Goal: Transaction & Acquisition: Purchase product/service

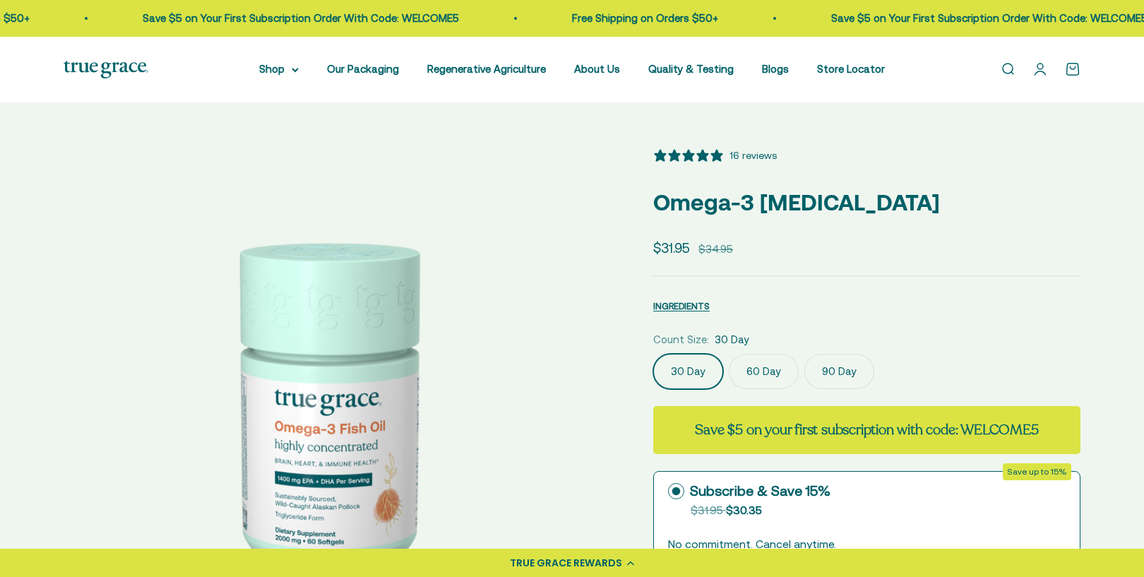
select select "3"
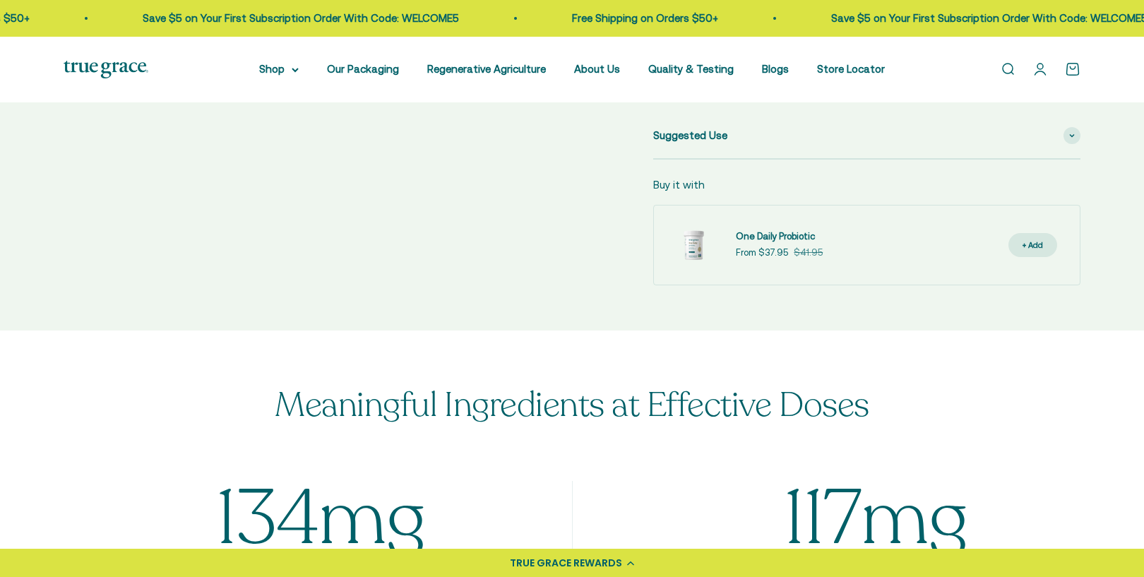
scroll to position [777, 0]
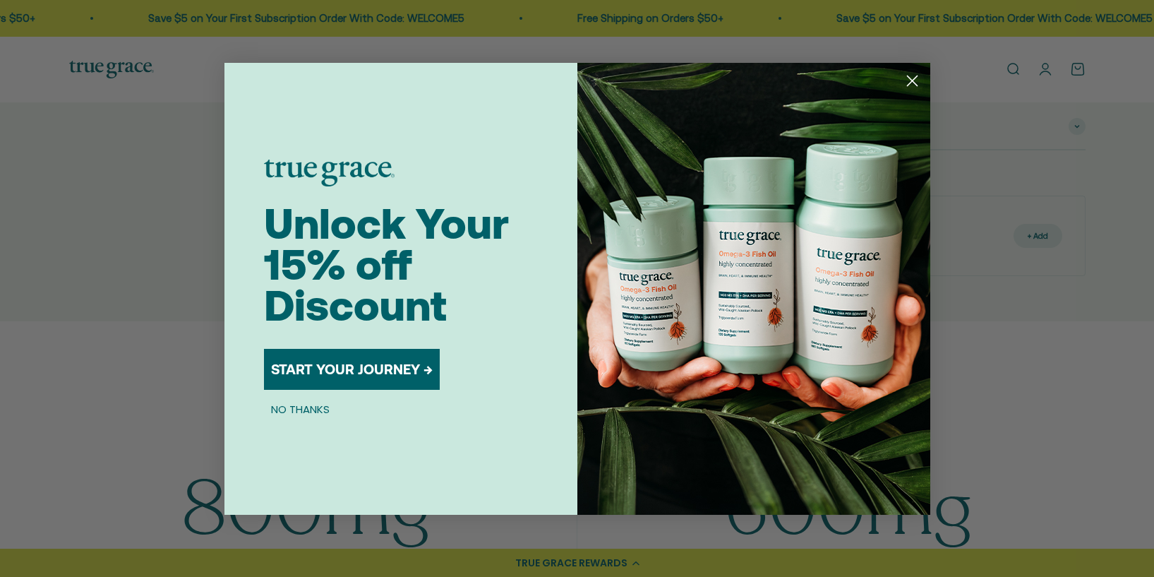
click at [910, 78] on icon "Close dialog" at bounding box center [912, 81] width 10 height 10
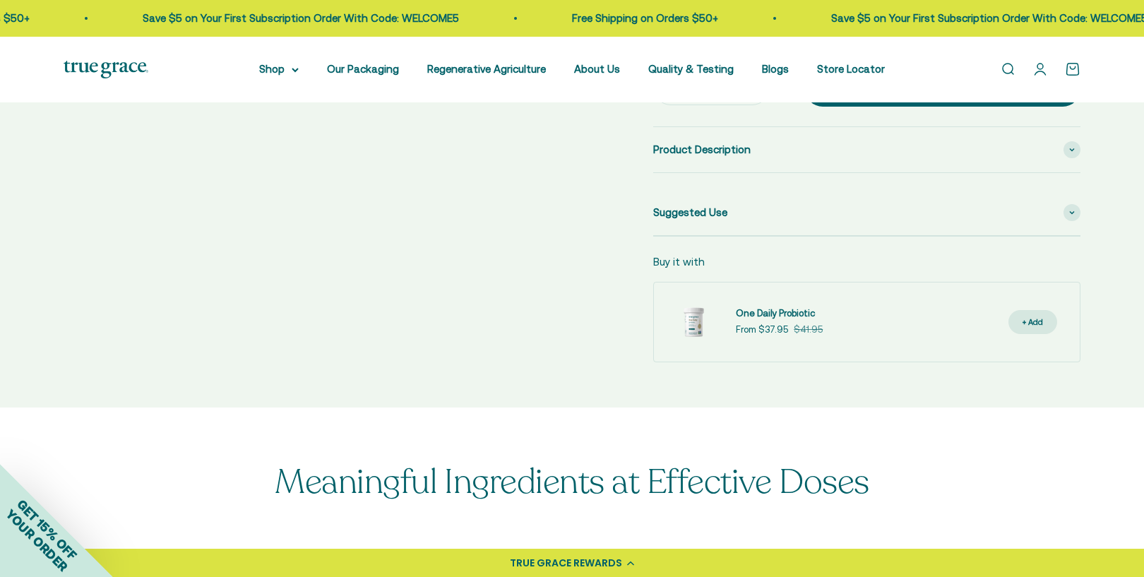
scroll to position [706, 0]
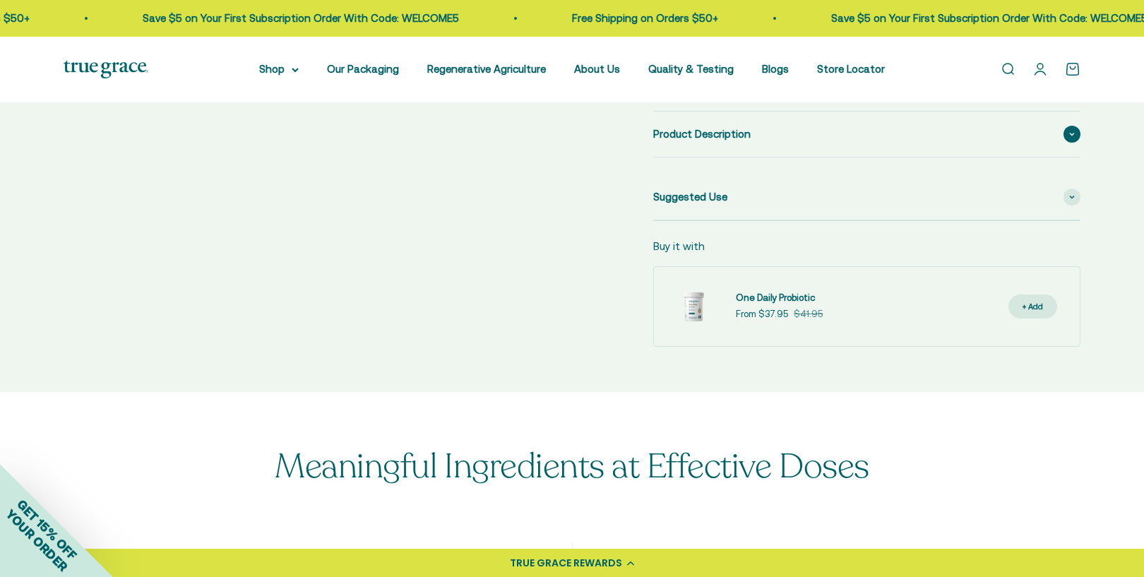
click at [1042, 133] on div "Product Description" at bounding box center [866, 134] width 427 height 45
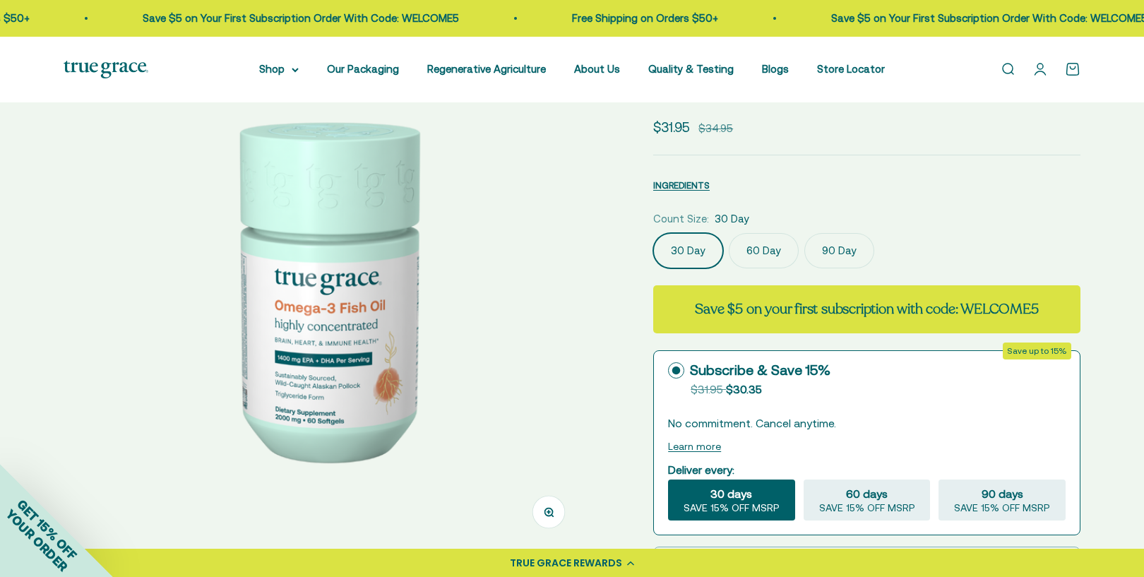
scroll to position [141, 0]
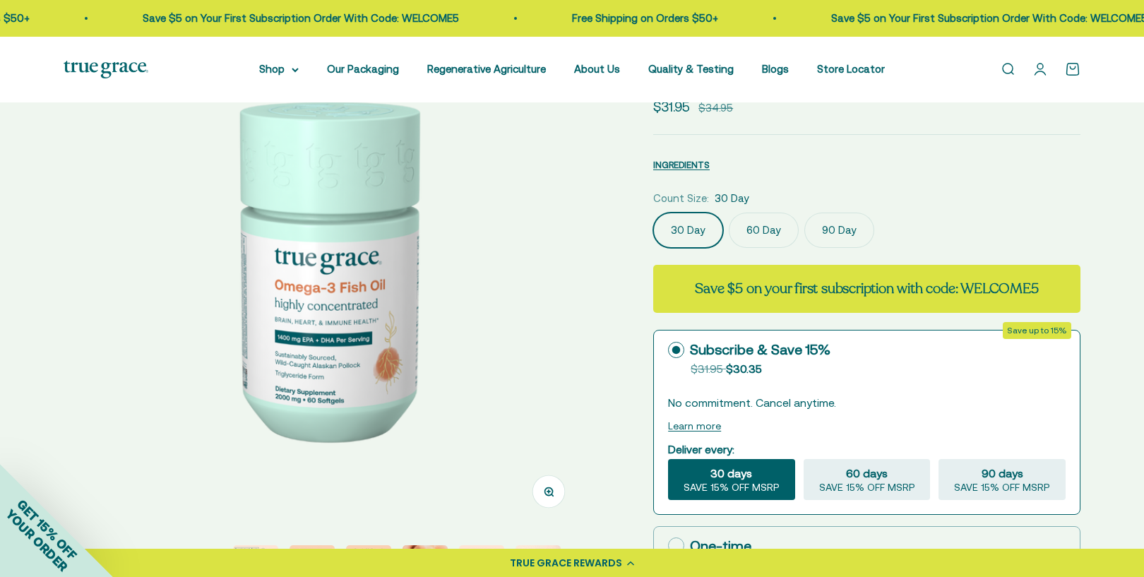
click at [364, 329] on img at bounding box center [325, 267] width 522 height 522
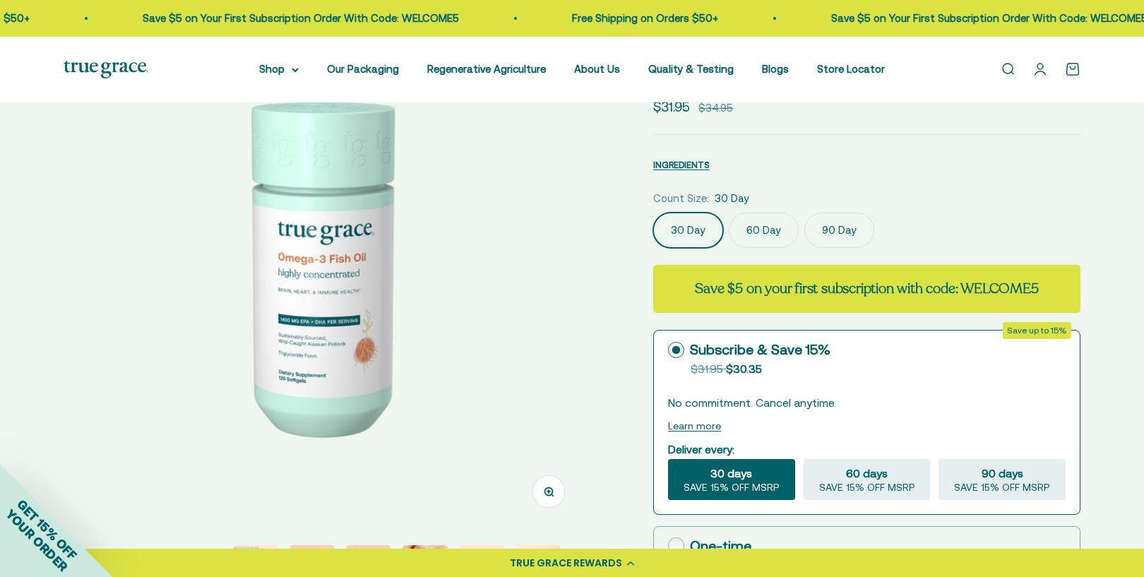
click at [364, 319] on img at bounding box center [325, 267] width 522 height 522
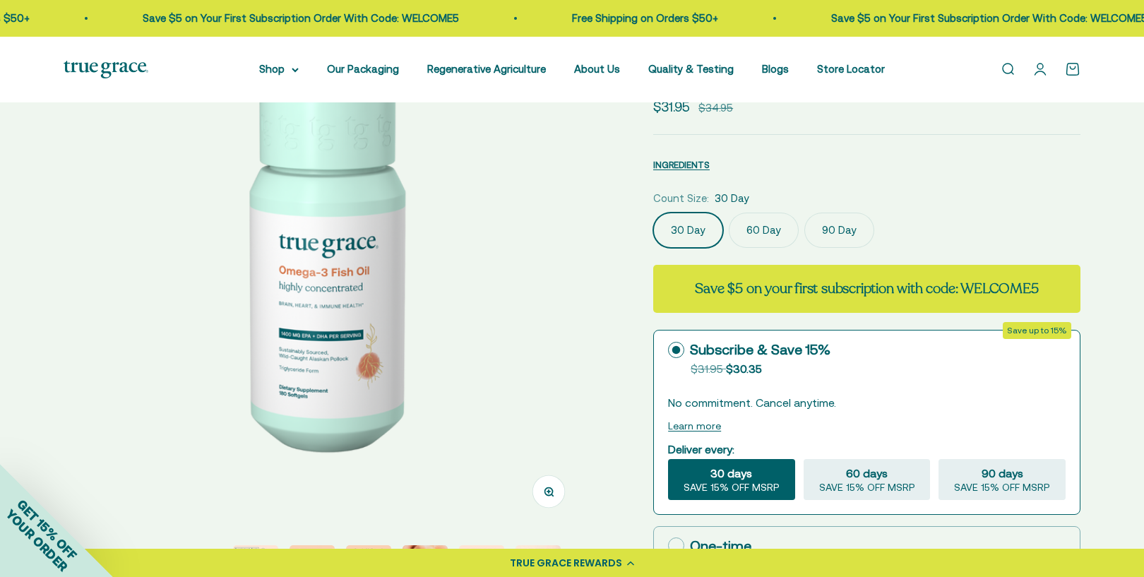
click at [364, 320] on img at bounding box center [325, 267] width 522 height 522
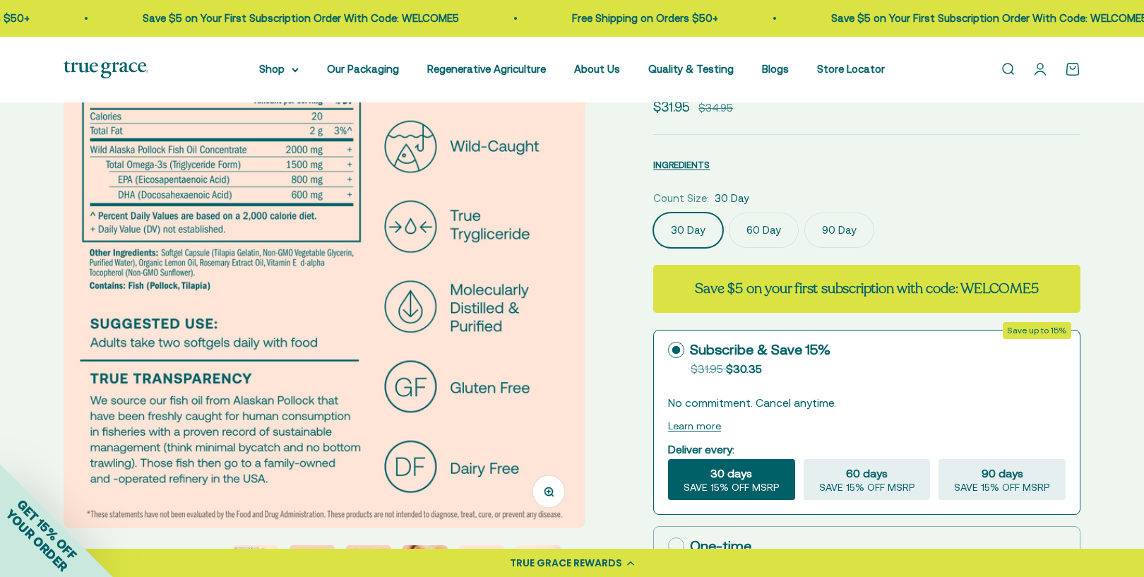
scroll to position [71, 0]
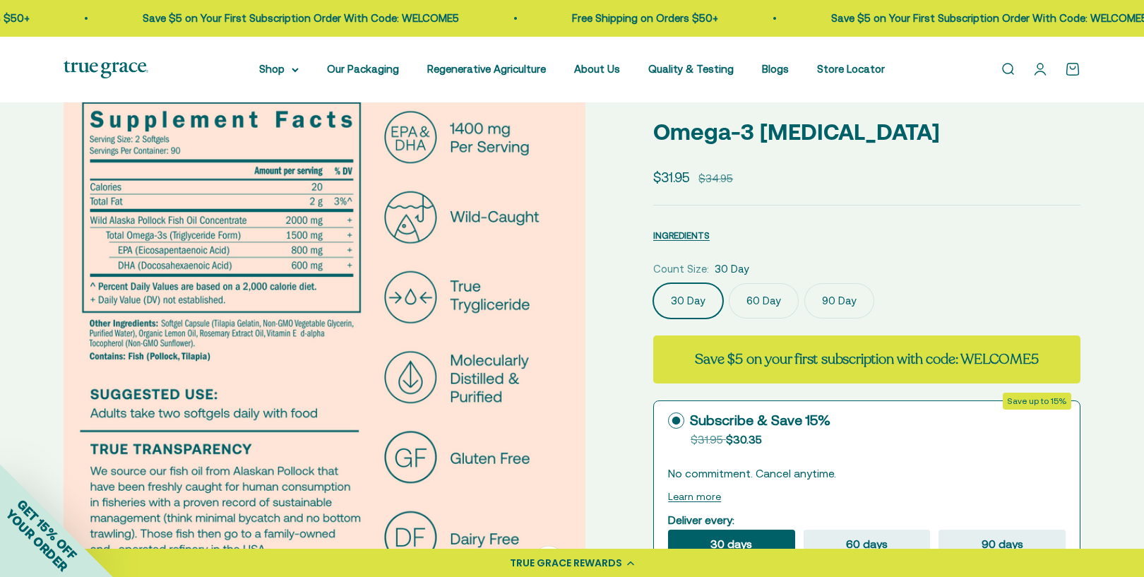
click at [422, 294] on img at bounding box center [325, 338] width 522 height 522
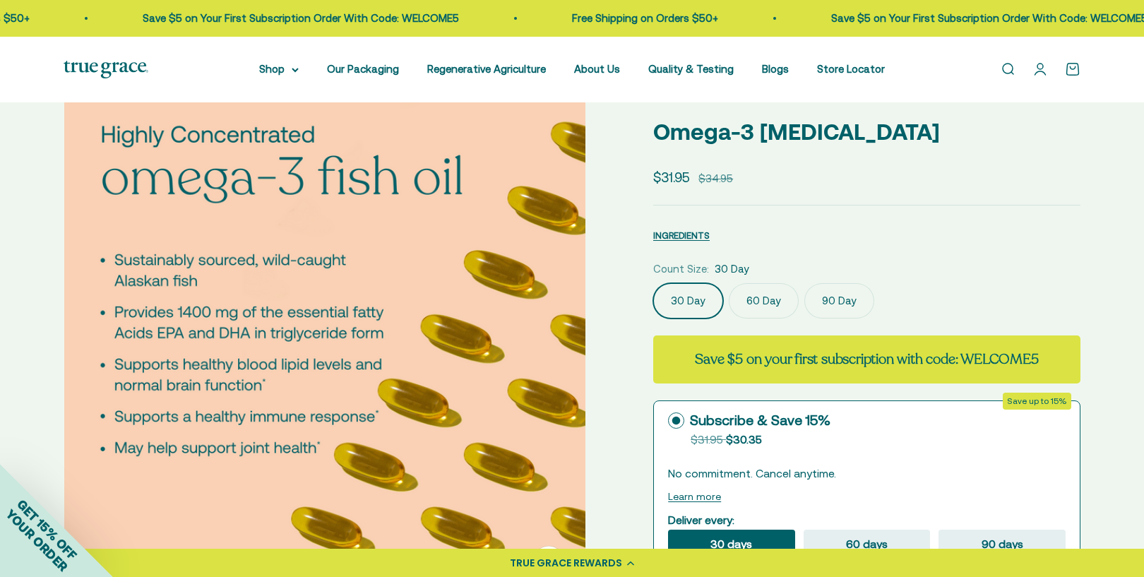
scroll to position [0, 2156]
click at [395, 288] on img at bounding box center [325, 338] width 522 height 522
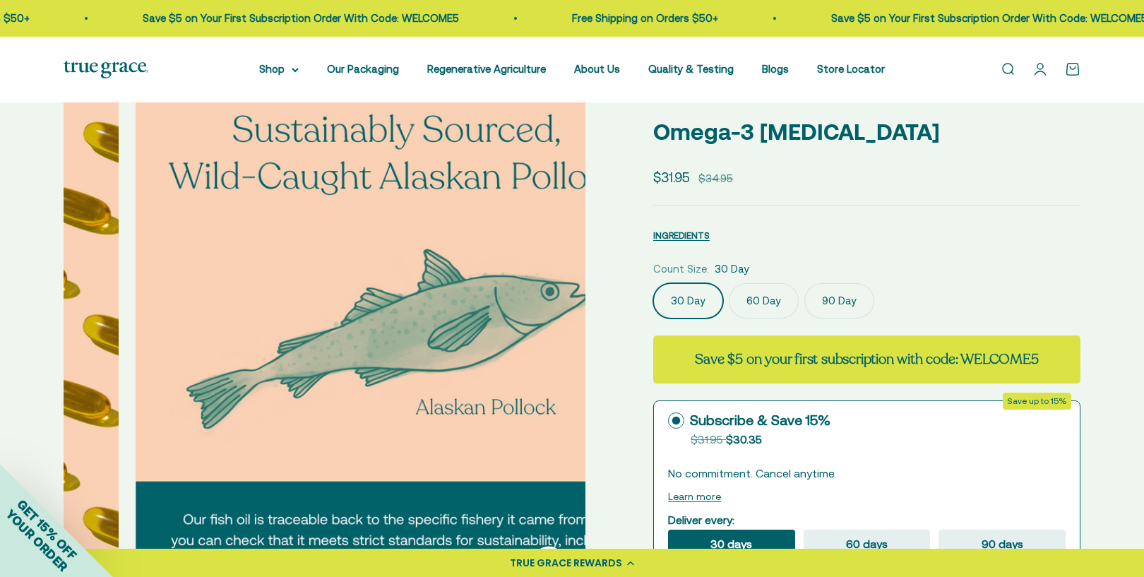
scroll to position [0, 2695]
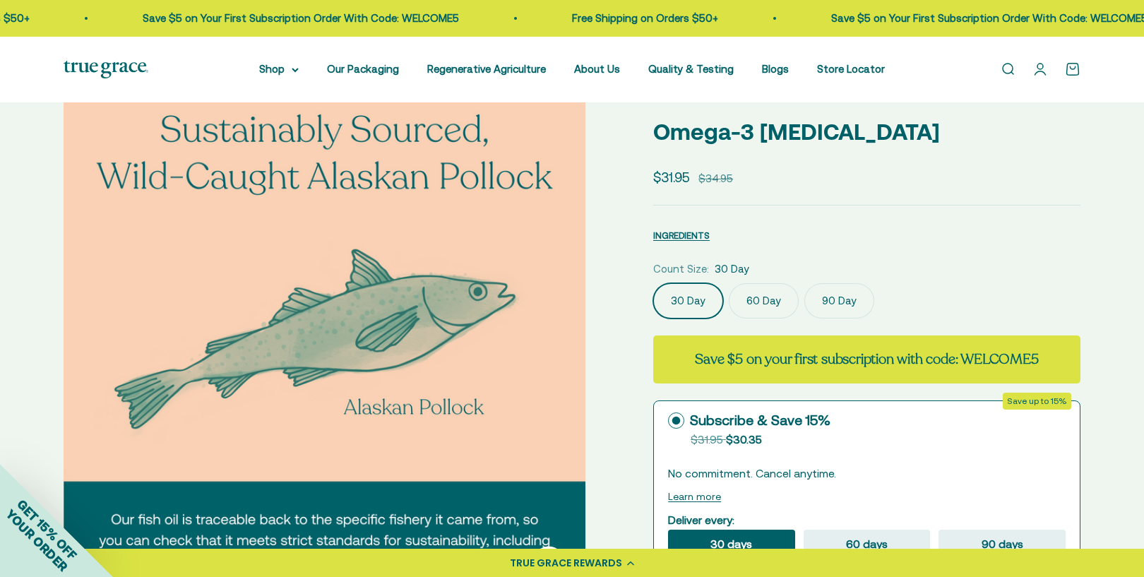
click at [396, 288] on img at bounding box center [325, 338] width 522 height 522
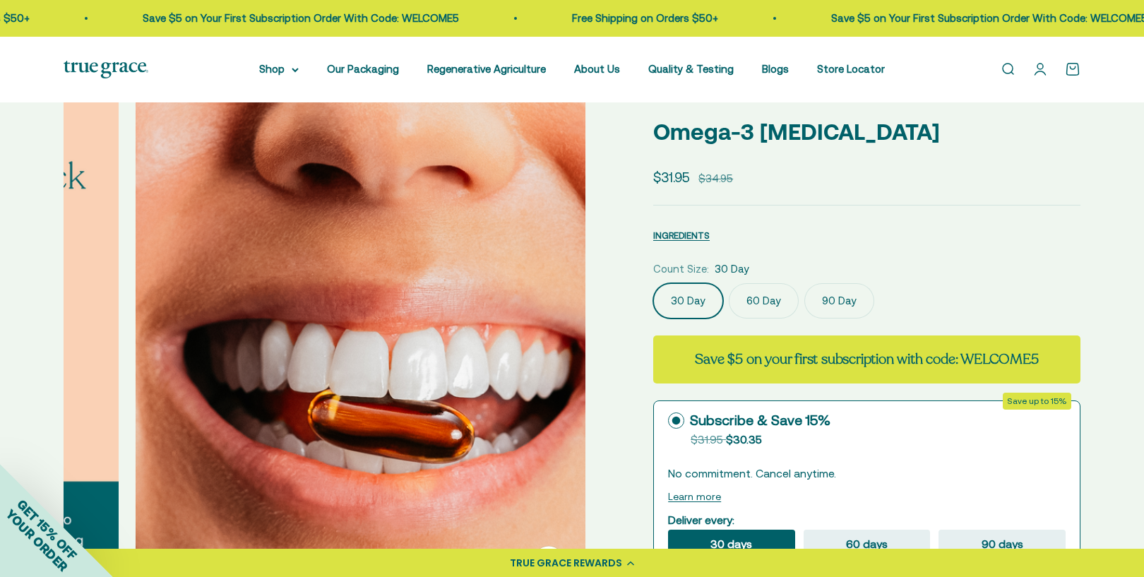
scroll to position [0, 3233]
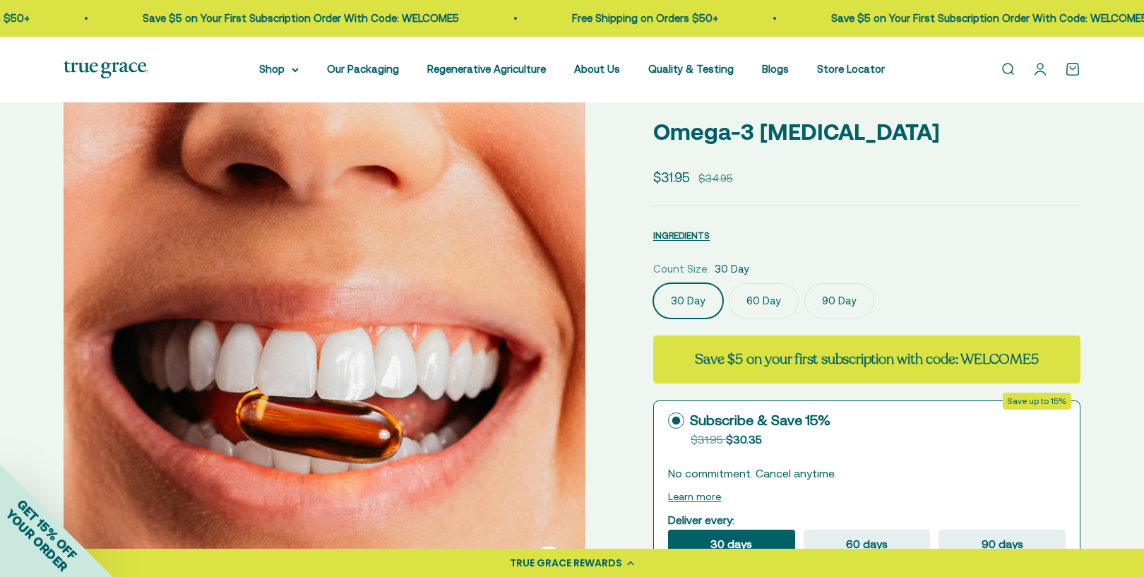
click at [396, 288] on img at bounding box center [325, 338] width 522 height 522
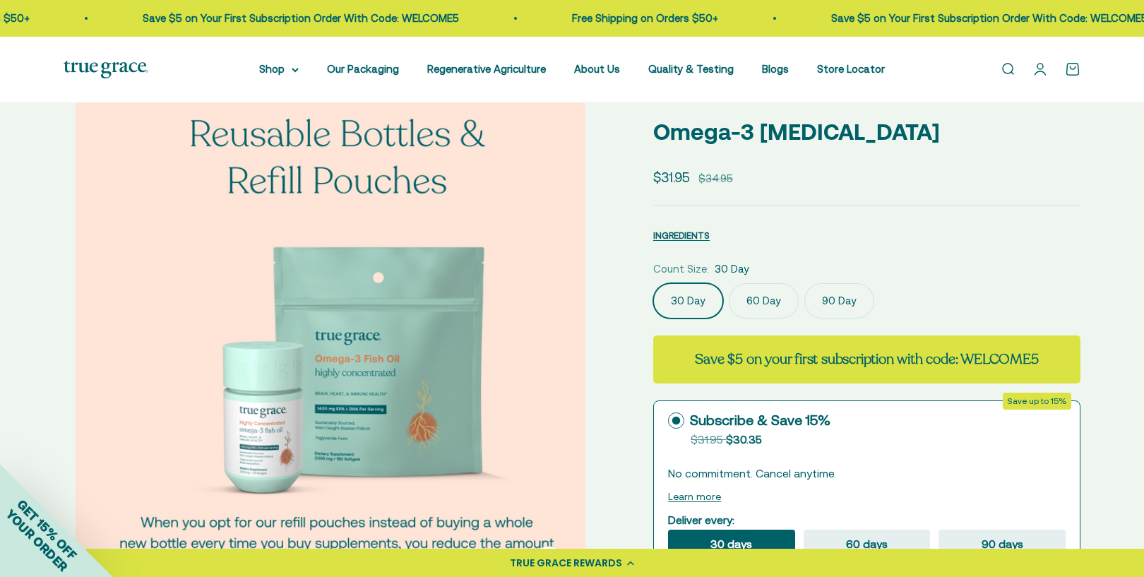
scroll to position [0, 3772]
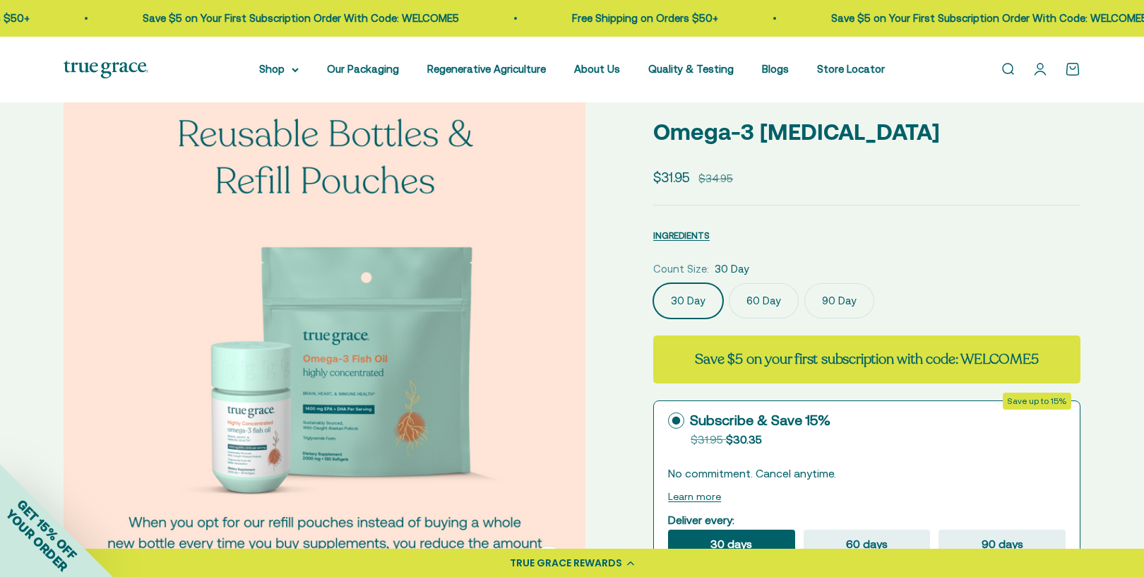
click at [396, 288] on img at bounding box center [325, 338] width 522 height 522
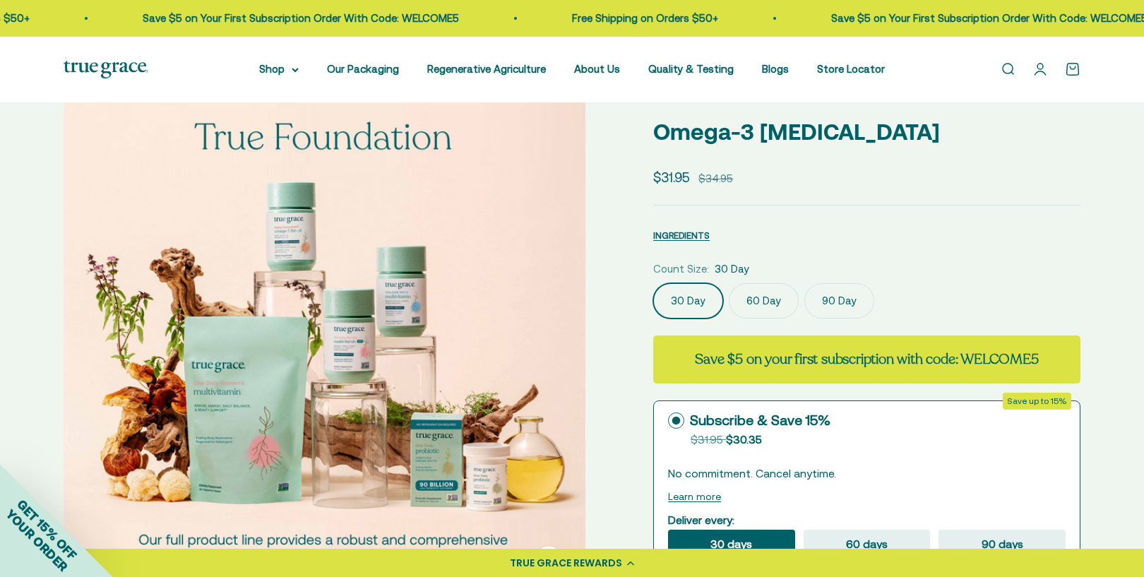
click at [396, 288] on img at bounding box center [325, 338] width 522 height 522
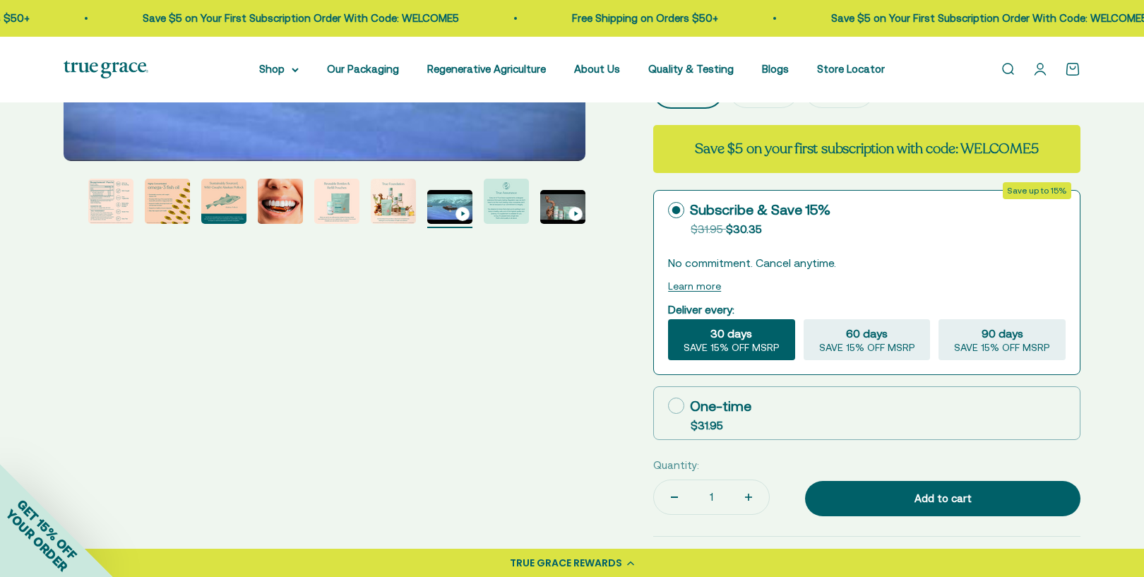
scroll to position [282, 0]
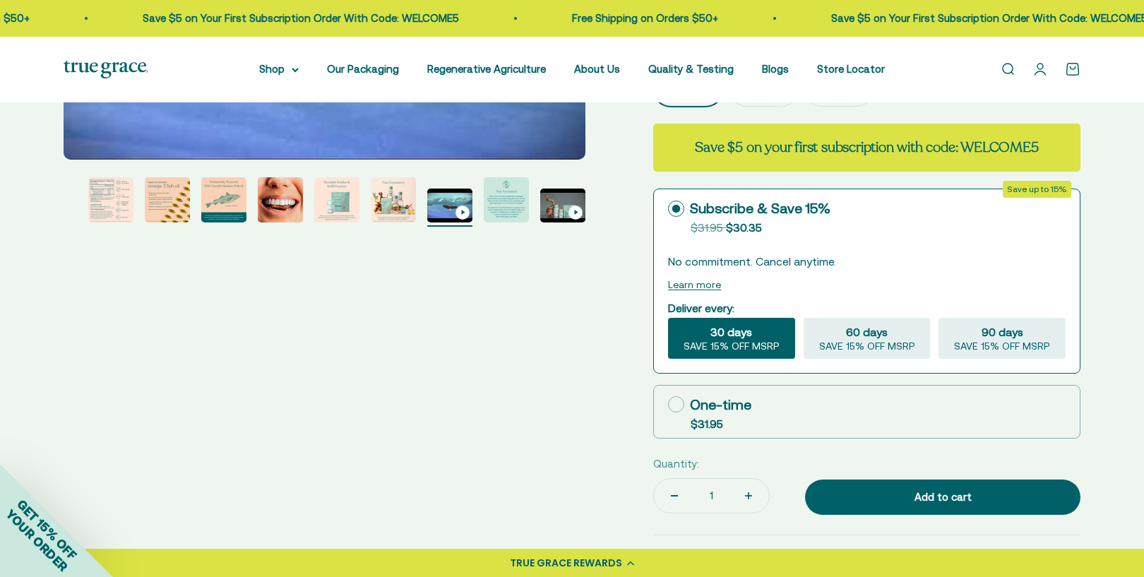
click at [715, 401] on div "One-time" at bounding box center [709, 404] width 83 height 21
click at [668, 404] on input "One-time $31.95" at bounding box center [667, 404] width 1 height 1
radio input "true"
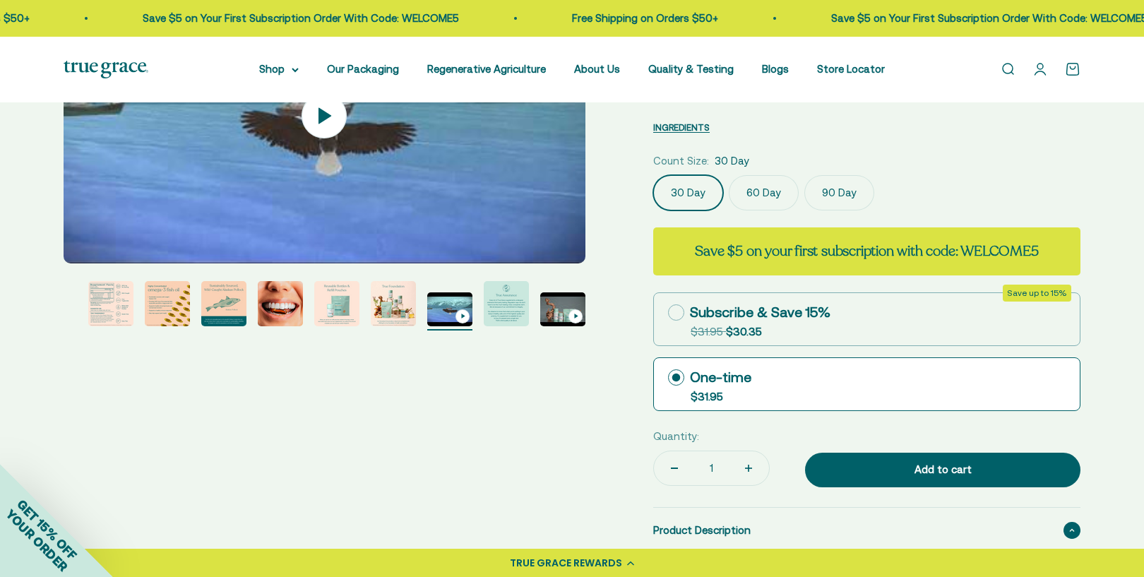
scroll to position [0, 0]
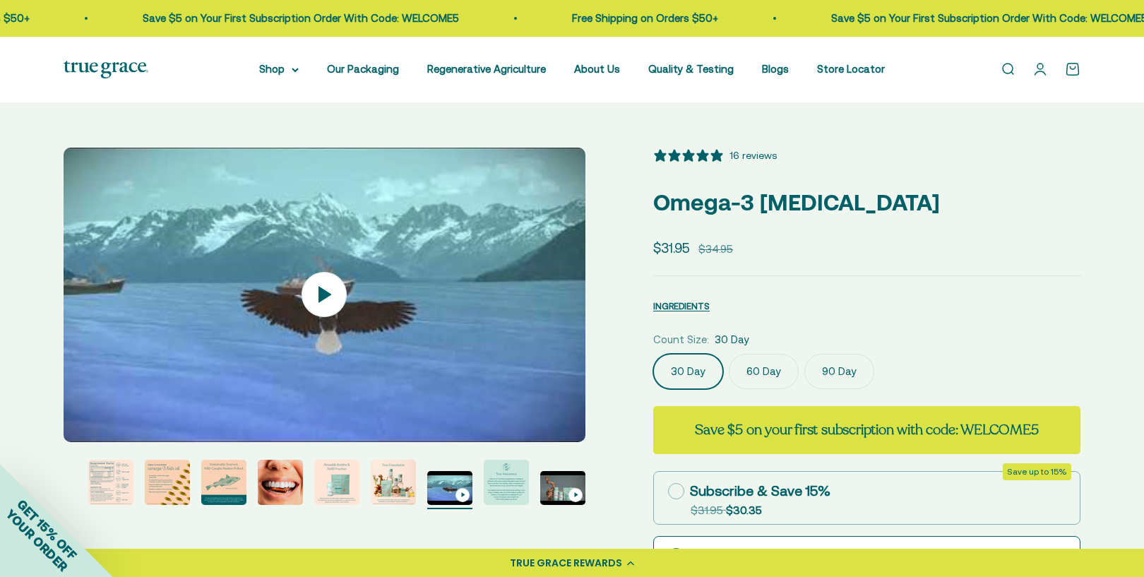
click at [115, 487] on img "Go to item 4" at bounding box center [110, 482] width 45 height 45
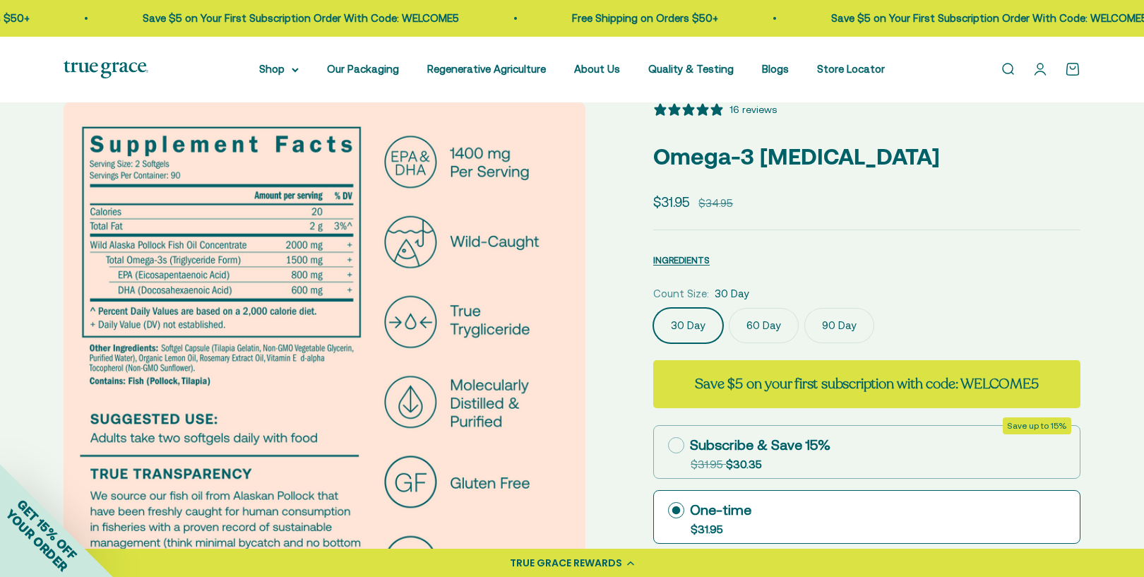
scroll to position [71, 0]
